Goal: Information Seeking & Learning: Learn about a topic

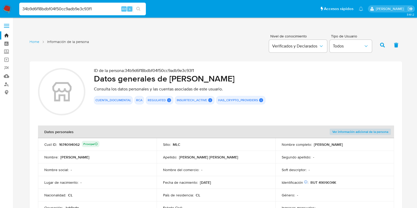
scroll to position [508, 0]
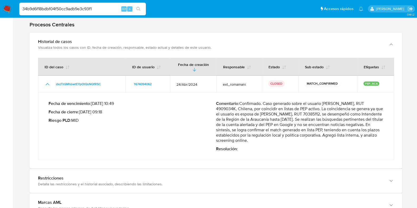
drag, startPoint x: 103, startPoint y: 9, endPoint x: 4, endPoint y: 0, distance: 99.2
click at [4, 0] on nav "Pausado Ver notificaciones 34b9d6f18bdbf04f50cc9adb9e3c93f1 Alt s Accesos rápid…" at bounding box center [208, 9] width 417 height 18
paste input "073f39c0b45ce40672c0dbe8ff2f08c6"
type input "073f39c0b45ce40672c0dbe8ff2f08c6"
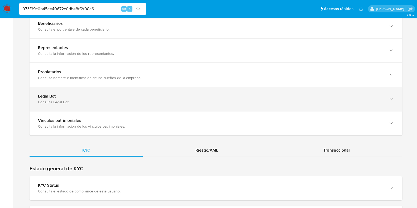
scroll to position [494, 0]
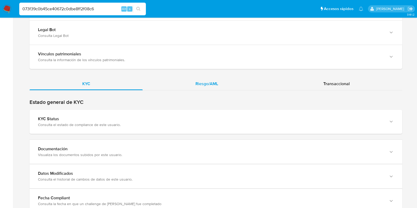
click at [212, 81] on span "Riesgo/AML" at bounding box center [206, 84] width 23 height 6
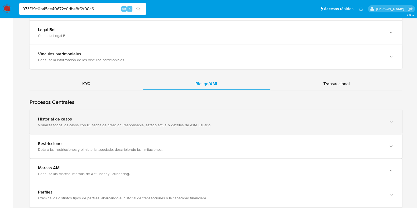
click at [163, 110] on div "Historial de casos Visualiza todos los casos con ID, fecha de creación, respons…" at bounding box center [216, 122] width 372 height 24
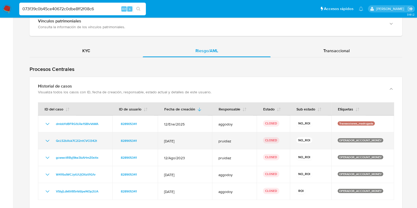
scroll to position [560, 0]
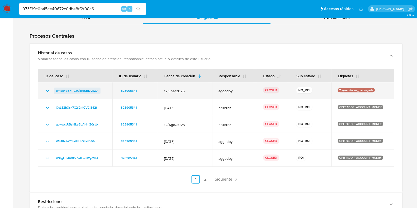
click at [87, 88] on span "dmbbYdBFRG9JiIe1SBlvVsWA" at bounding box center [77, 91] width 42 height 6
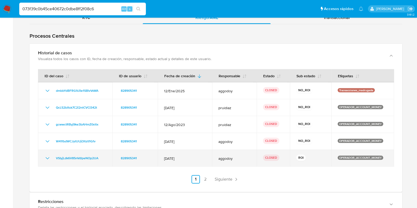
click at [47, 155] on icon "Mostrar/Ocultar" at bounding box center [47, 158] width 6 height 6
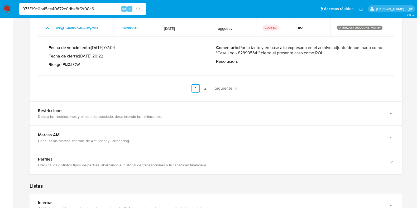
scroll to position [692, 0]
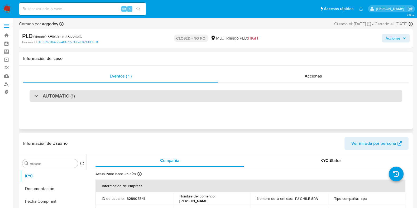
click at [152, 98] on div "AUTOMATIC (1)" at bounding box center [216, 96] width 372 height 12
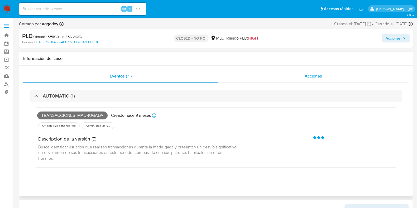
click at [311, 72] on div "Acciones" at bounding box center [313, 76] width 190 height 13
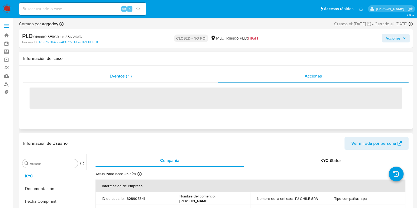
click at [165, 76] on div "Eventos ( 1 )" at bounding box center [120, 76] width 195 height 13
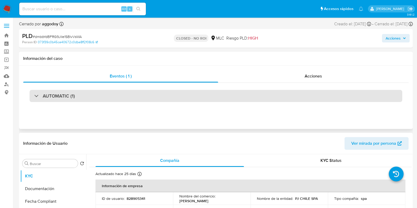
click at [153, 95] on div "AUTOMATIC (1)" at bounding box center [216, 96] width 372 height 12
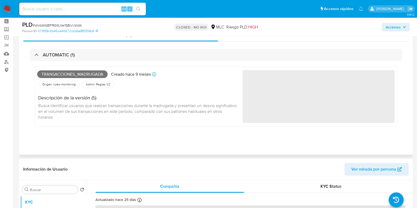
scroll to position [33, 0]
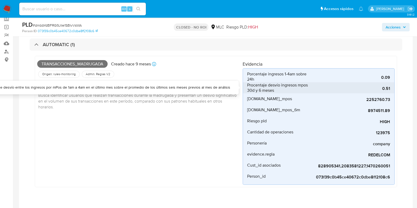
select select "10"
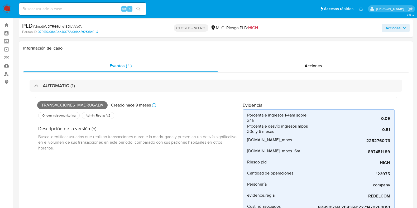
scroll to position [0, 0]
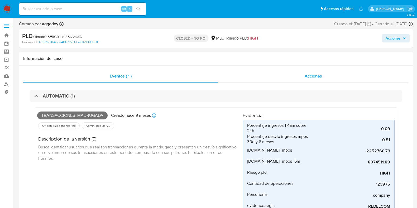
click at [277, 72] on div "Acciones" at bounding box center [313, 76] width 190 height 13
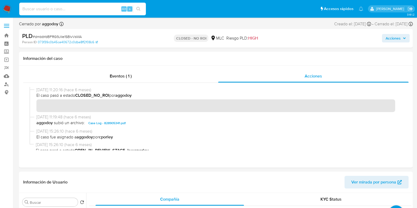
drag, startPoint x: 88, startPoint y: 7, endPoint x: 79, endPoint y: 8, distance: 9.1
click at [80, 8] on input at bounding box center [82, 9] width 127 height 7
paste input "897f6025e875d9685f1a7b855670af03"
type input "897f6025e875d9685f1a7b855670af03"
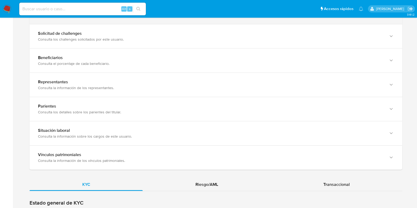
scroll to position [395, 0]
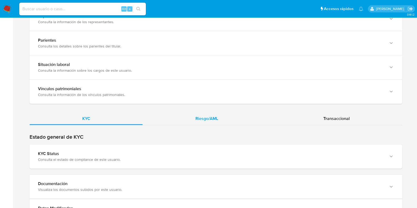
click at [213, 119] on span "Riesgo/AML" at bounding box center [206, 118] width 23 height 6
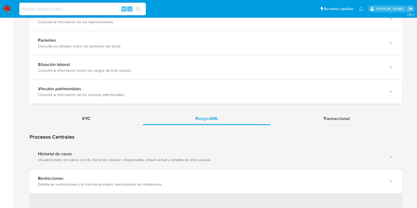
click at [91, 149] on div "Historial de casos Visualiza todos los casos con ID, fecha de creación, respons…" at bounding box center [216, 157] width 372 height 24
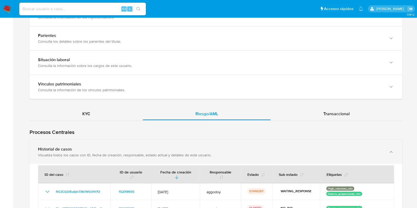
scroll to position [461, 0]
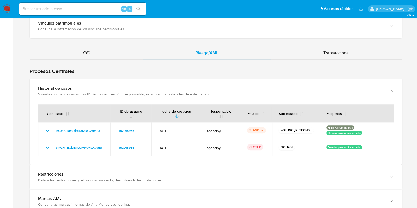
click at [83, 8] on input at bounding box center [82, 9] width 127 height 7
paste input "6ea1d3b918efcbded1367eebcdf15dd4"
type input "6ea1d3b918efcbded1367eebcdf15dd4"
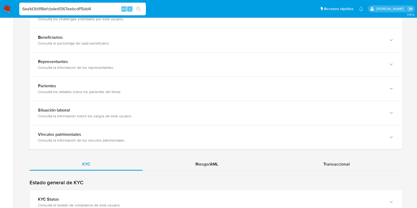
scroll to position [395, 0]
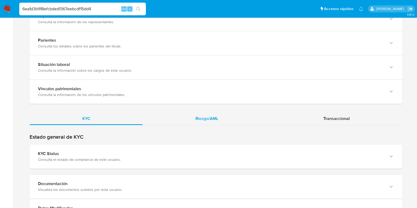
click at [203, 117] on span "Riesgo/AML" at bounding box center [206, 118] width 23 height 6
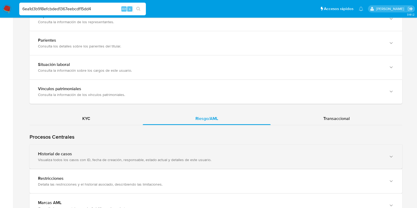
click at [159, 153] on div "Historial de casos" at bounding box center [210, 153] width 345 height 5
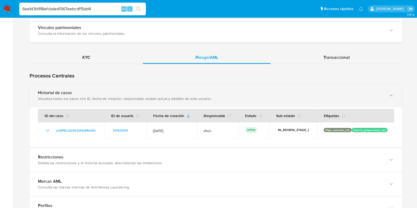
scroll to position [461, 0]
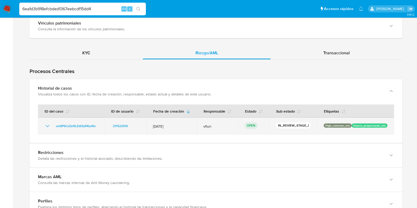
click at [333, 123] on p "High_volumen_mlc" at bounding box center [337, 125] width 28 height 4
click at [367, 123] on p "Desvio_proporcional_mlc" at bounding box center [369, 125] width 36 height 4
